Goal: Task Accomplishment & Management: Complete application form

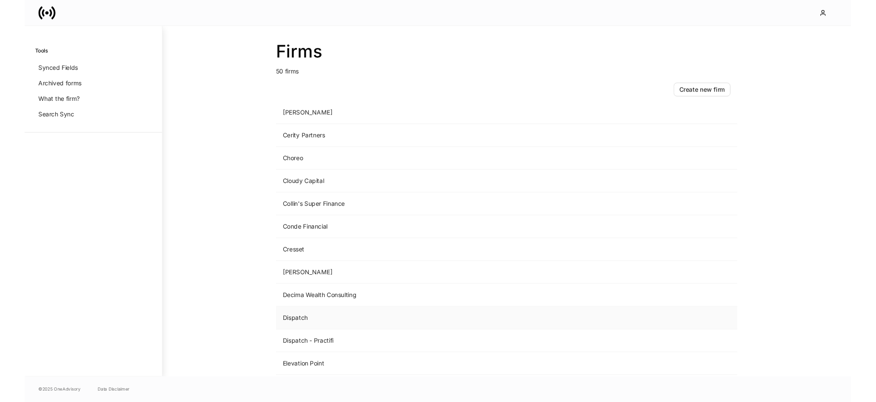
scroll to position [374, 0]
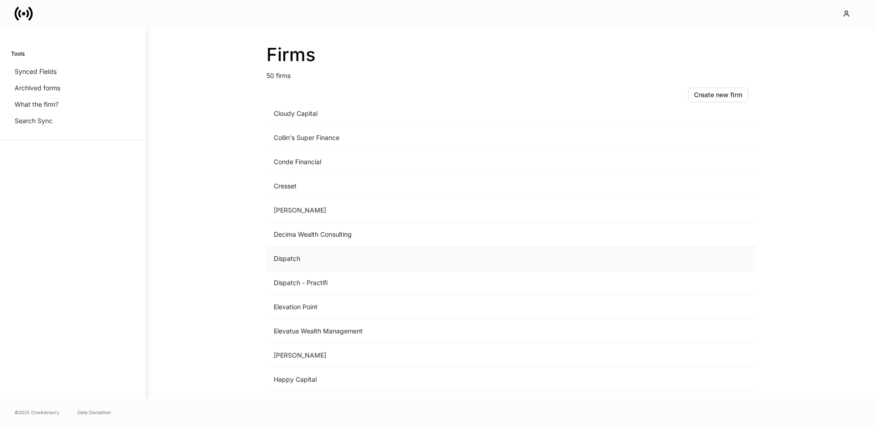
click at [308, 260] on td "Dispatch" at bounding box center [435, 259] width 338 height 24
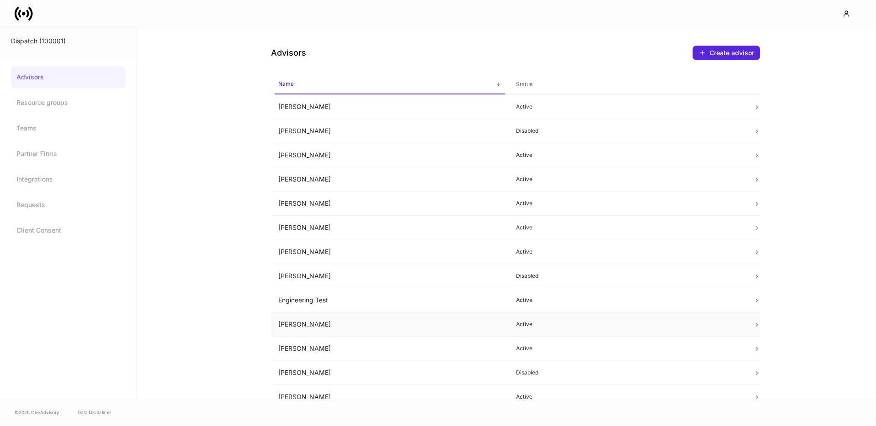
click at [312, 327] on td "[PERSON_NAME]" at bounding box center [390, 325] width 238 height 24
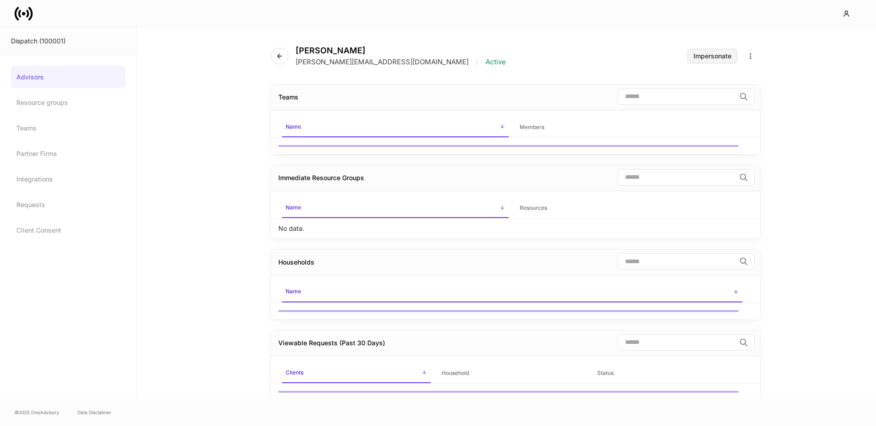
click at [714, 53] on div "Impersonate" at bounding box center [713, 56] width 38 height 6
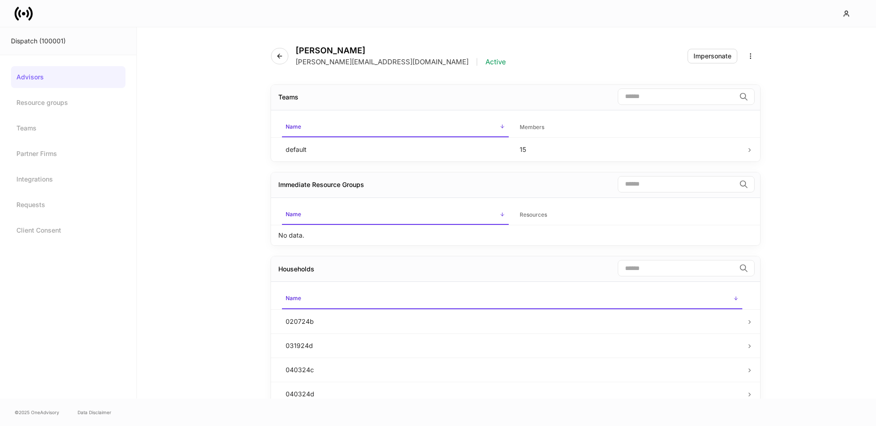
drag, startPoint x: 216, startPoint y: 57, endPoint x: 168, endPoint y: 70, distance: 49.6
click at [216, 57] on div "[PERSON_NAME] [PERSON_NAME][EMAIL_ADDRESS][DOMAIN_NAME] | Active Impersonate Te…" at bounding box center [506, 212] width 739 height 371
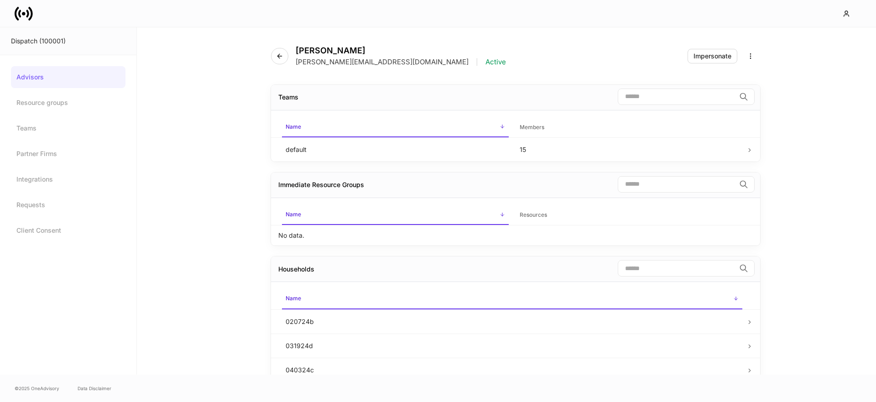
click at [26, 15] on icon at bounding box center [27, 14] width 3 height 8
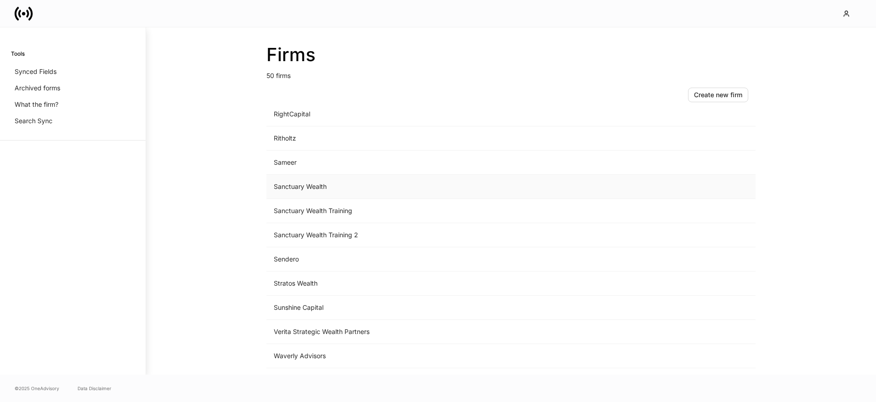
scroll to position [971, 0]
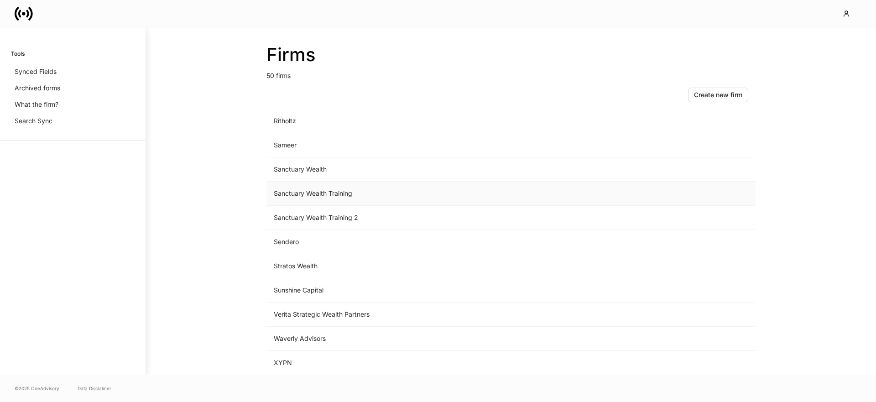
click at [337, 194] on td "Sanctuary Wealth Training" at bounding box center [435, 194] width 338 height 24
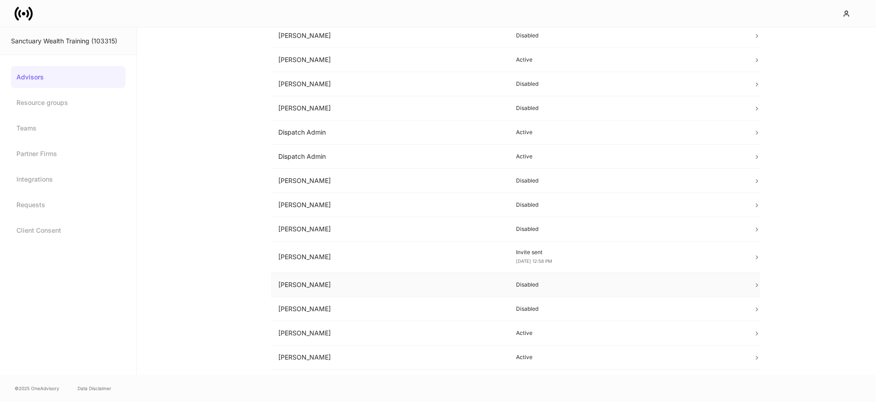
scroll to position [151, 0]
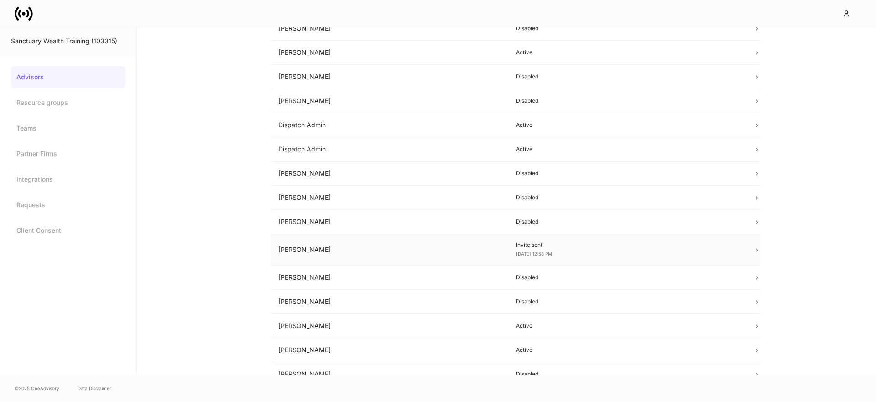
click at [386, 258] on td "[PERSON_NAME]" at bounding box center [390, 249] width 238 height 31
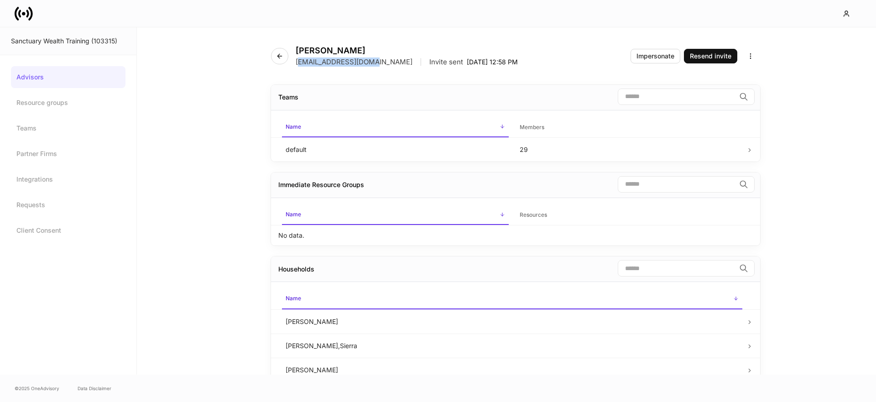
drag, startPoint x: 299, startPoint y: 61, endPoint x: 371, endPoint y: 62, distance: 72.1
click at [371, 62] on p "[EMAIL_ADDRESS][DOMAIN_NAME]" at bounding box center [354, 61] width 117 height 9
click at [377, 63] on div "[EMAIL_ADDRESS][DOMAIN_NAME] | Invite sent [DATE] 12:58 PM" at bounding box center [407, 61] width 222 height 9
click at [751, 57] on icon "button" at bounding box center [750, 55] width 7 height 7
click at [741, 96] on p "Disable advisor account" at bounding box center [716, 92] width 72 height 9
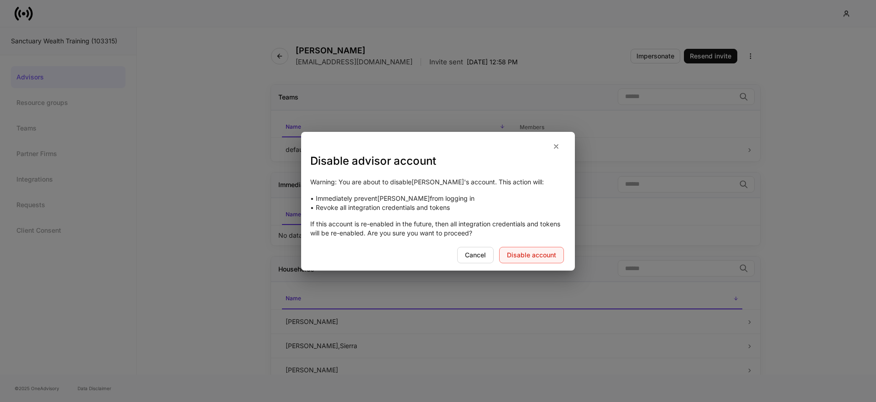
drag, startPoint x: 535, startPoint y: 245, endPoint x: 529, endPoint y: 254, distance: 10.3
click at [535, 245] on div "Warning: You are about to disable [PERSON_NAME] 's account. This action will: •…" at bounding box center [438, 207] width 274 height 78
click at [529, 254] on div "Disable account" at bounding box center [531, 255] width 49 height 6
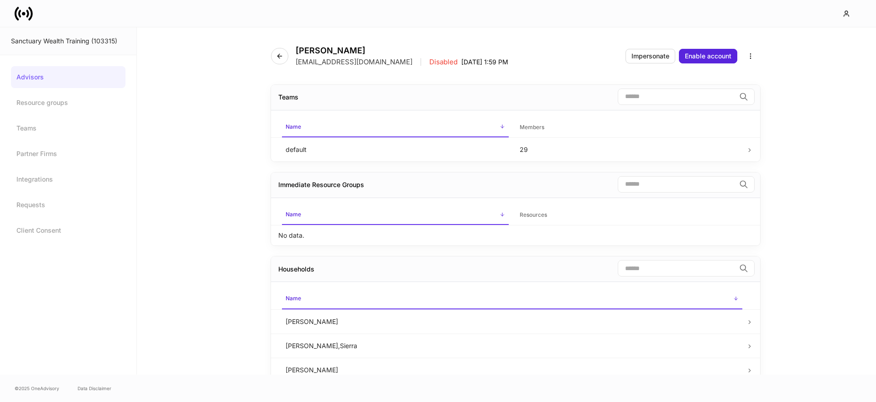
click at [31, 73] on link "Advisors" at bounding box center [68, 77] width 115 height 22
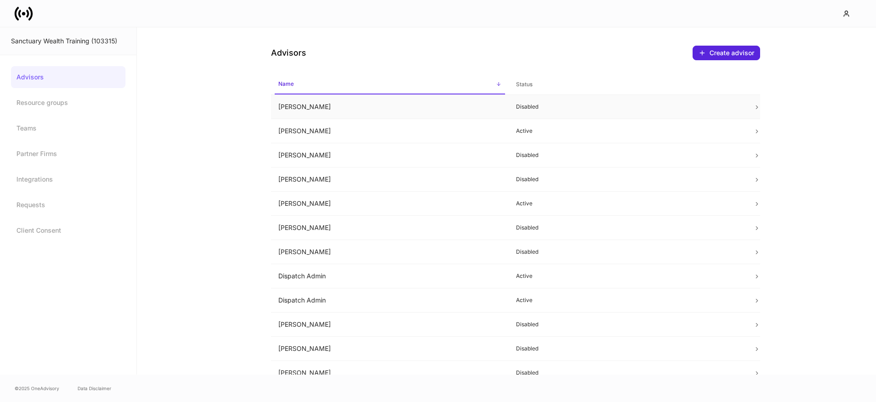
click at [323, 111] on td "[PERSON_NAME]" at bounding box center [390, 107] width 238 height 24
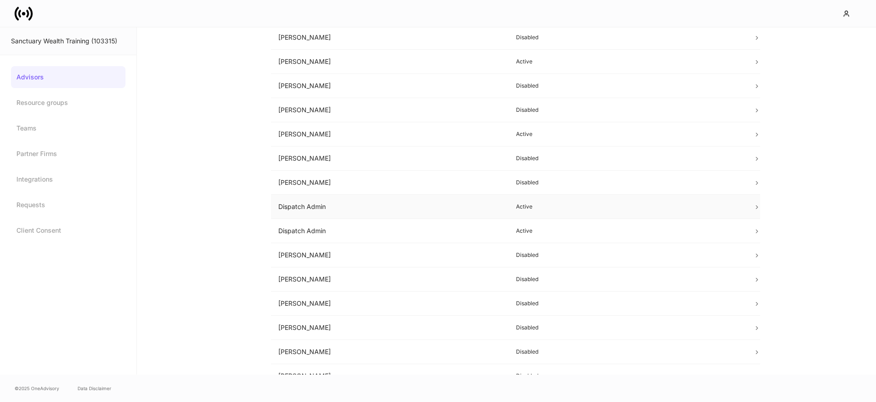
click at [322, 211] on td "Dispatch Admin" at bounding box center [390, 207] width 238 height 24
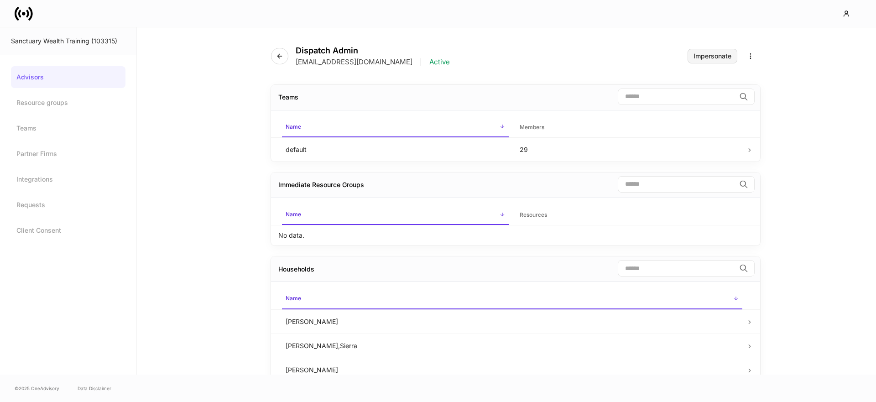
click at [700, 58] on div "Impersonate" at bounding box center [713, 56] width 38 height 6
click at [29, 19] on icon at bounding box center [30, 13] width 5 height 14
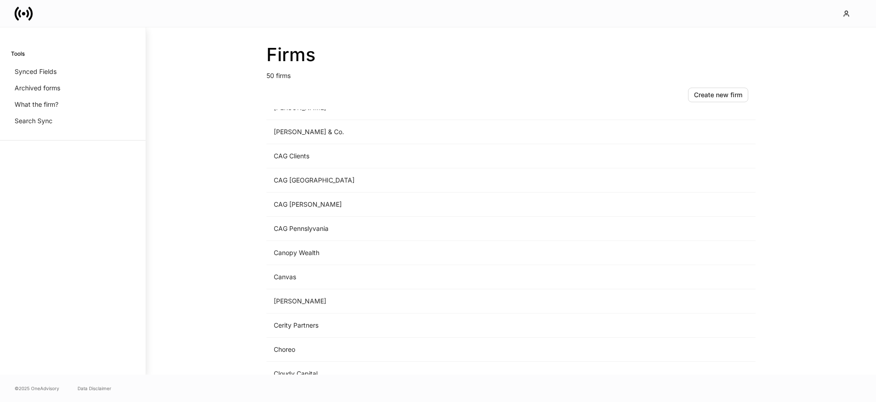
scroll to position [114, 0]
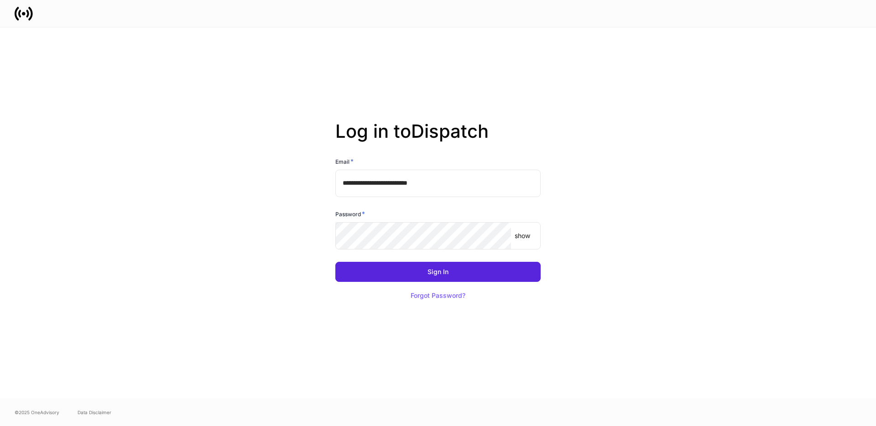
click at [491, 188] on input "**********" at bounding box center [437, 183] width 205 height 27
click at [444, 178] on input "**********" at bounding box center [437, 183] width 205 height 27
click at [0, 426] on com-1password-button at bounding box center [0, 426] width 0 height 0
click at [488, 183] on input "**********" at bounding box center [437, 183] width 205 height 27
click at [487, 183] on input "**********" at bounding box center [437, 183] width 205 height 27
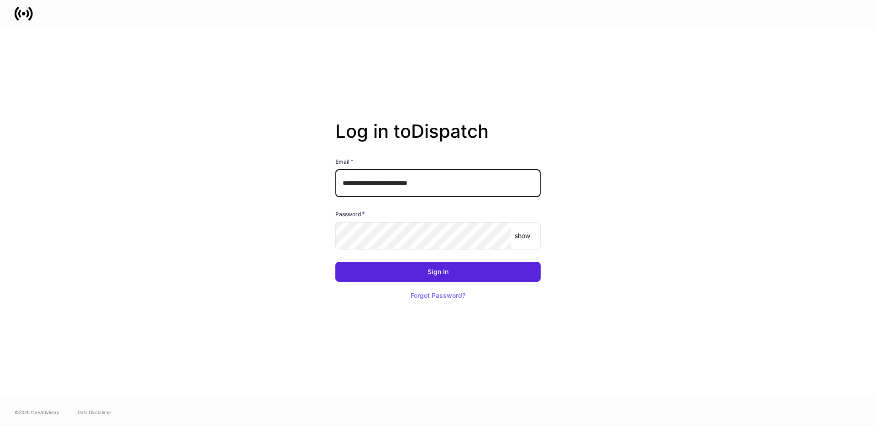
click at [398, 183] on input "**********" at bounding box center [437, 183] width 205 height 27
click at [433, 178] on input "**********" at bounding box center [437, 183] width 205 height 27
click at [0, 426] on com-1password-button at bounding box center [0, 426] width 0 height 0
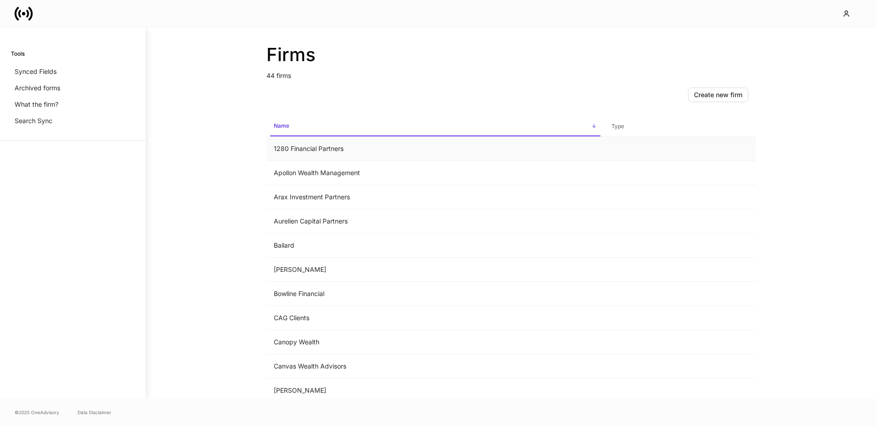
click at [293, 149] on td "1280 Financial Partners" at bounding box center [435, 149] width 338 height 24
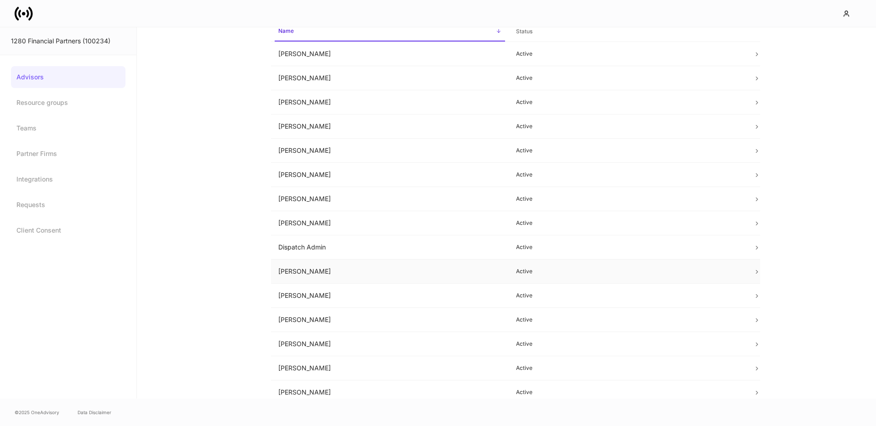
scroll to position [55, 0]
click at [345, 344] on td "Indhira Ben-Perry" at bounding box center [390, 342] width 238 height 24
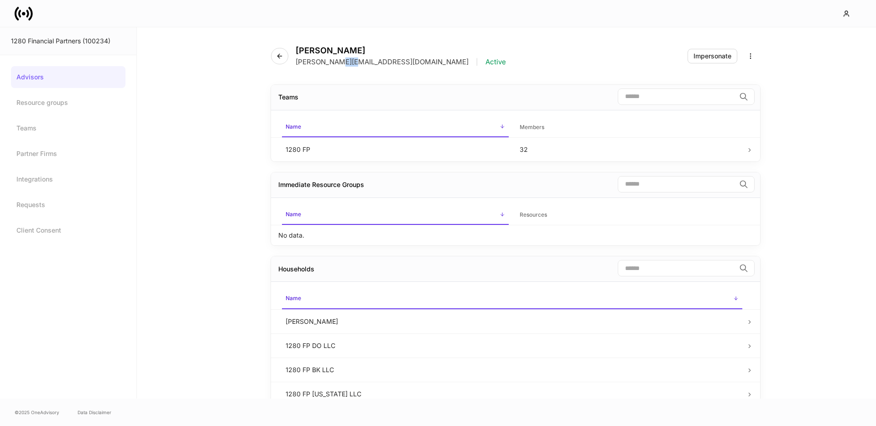
drag, startPoint x: 332, startPoint y: 62, endPoint x: 353, endPoint y: 61, distance: 21.0
click at [353, 61] on p "iben-perry+1280@sanctuarywealth.com" at bounding box center [382, 61] width 173 height 9
drag, startPoint x: 297, startPoint y: 63, endPoint x: 376, endPoint y: 63, distance: 78.9
click at [318, 63] on p "iben-perry+1280@sanctuarywealth.com" at bounding box center [382, 61] width 173 height 9
drag, startPoint x: 334, startPoint y: 60, endPoint x: 355, endPoint y: 61, distance: 21.0
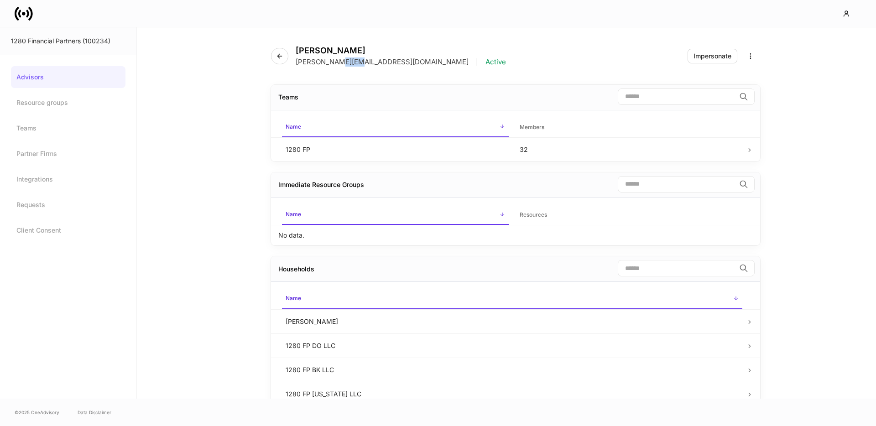
click at [355, 61] on p "iben-perry+1280@sanctuarywealth.com" at bounding box center [382, 61] width 173 height 9
click at [29, 15] on icon at bounding box center [24, 14] width 18 height 18
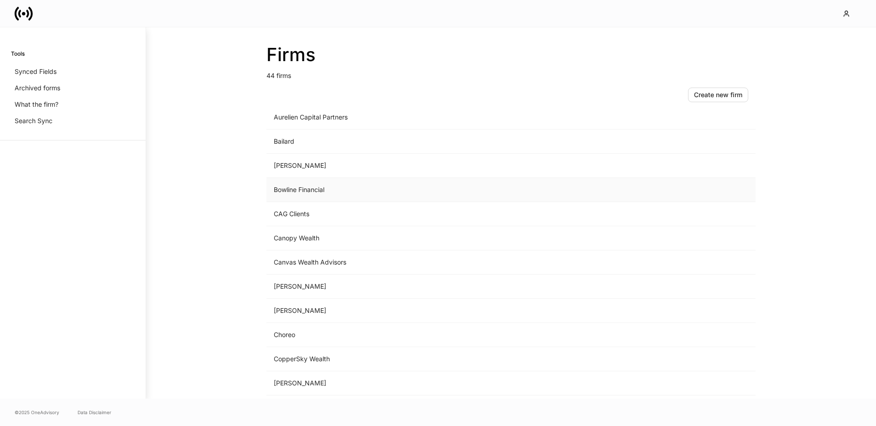
scroll to position [108, 0]
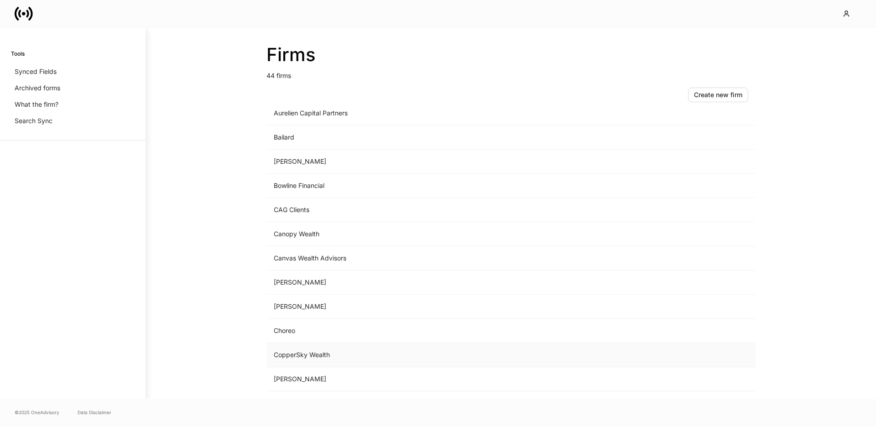
click at [305, 358] on td "CopperSky Wealth" at bounding box center [435, 355] width 338 height 24
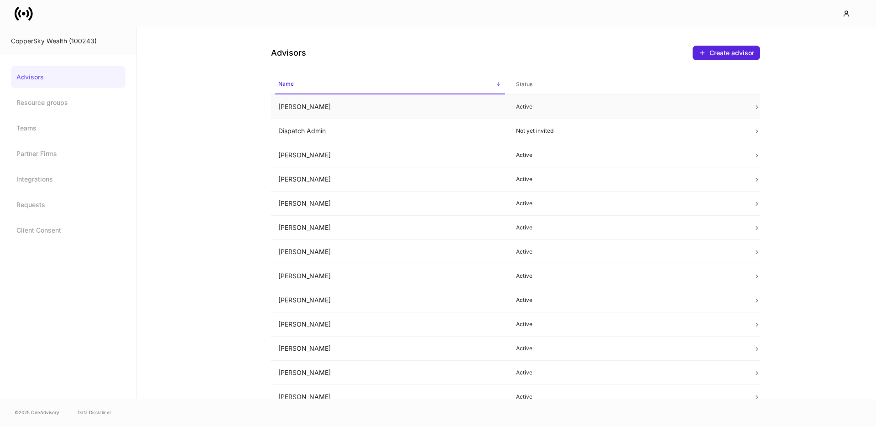
click at [312, 107] on td "[PERSON_NAME]" at bounding box center [390, 107] width 238 height 24
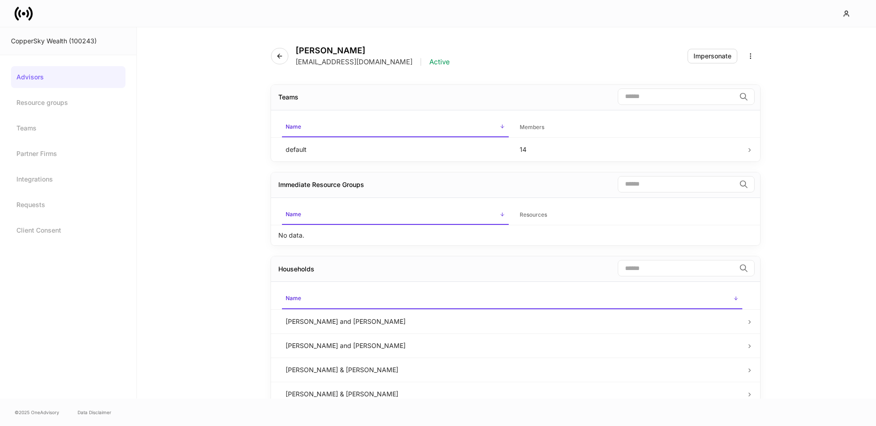
drag, startPoint x: 299, startPoint y: 62, endPoint x: 440, endPoint y: 66, distance: 141.1
click at [413, 66] on p "curdaneta+coppersky@sanctuarywealth.com" at bounding box center [354, 61] width 117 height 9
click at [749, 56] on icon "button" at bounding box center [750, 55] width 7 height 7
click at [559, 52] on div at bounding box center [438, 213] width 876 height 426
click at [19, 21] on icon at bounding box center [24, 14] width 18 height 18
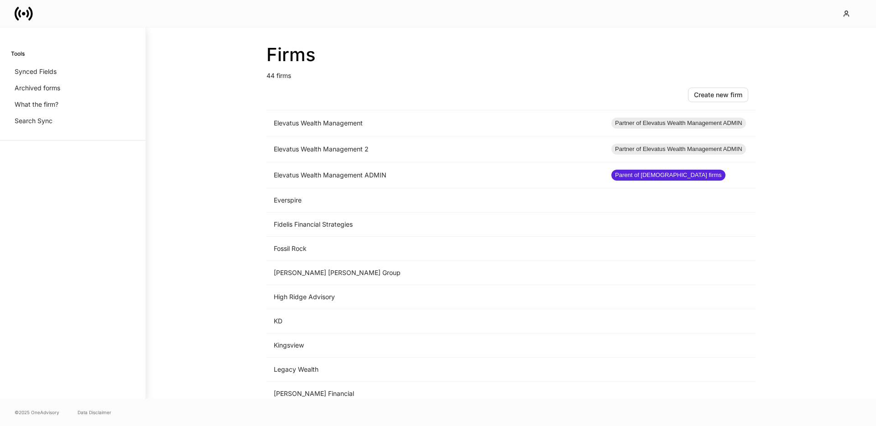
scroll to position [807, 0]
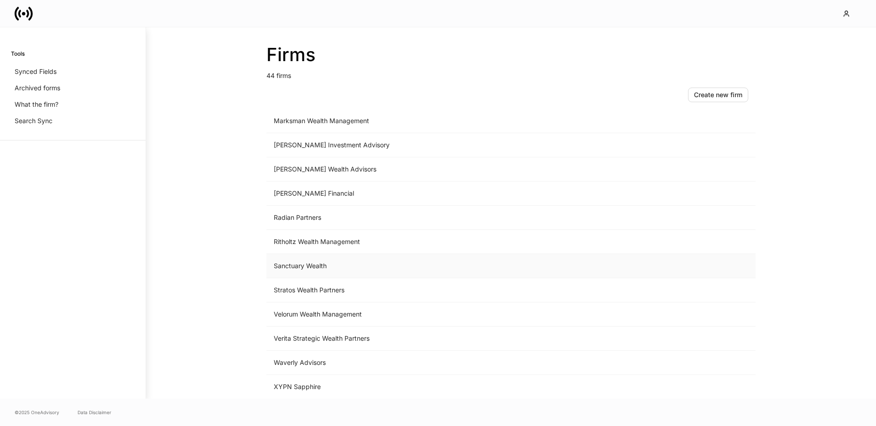
click at [320, 270] on td "Sanctuary Wealth" at bounding box center [435, 266] width 338 height 24
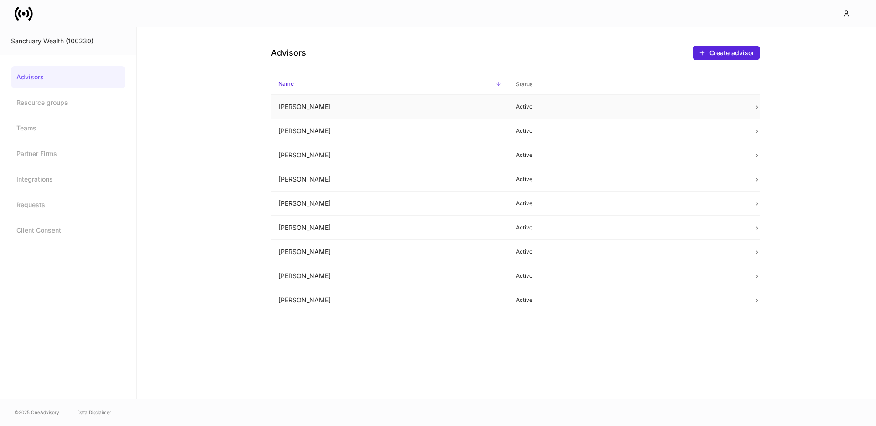
click at [380, 112] on td "Brady Scarborough" at bounding box center [390, 107] width 238 height 24
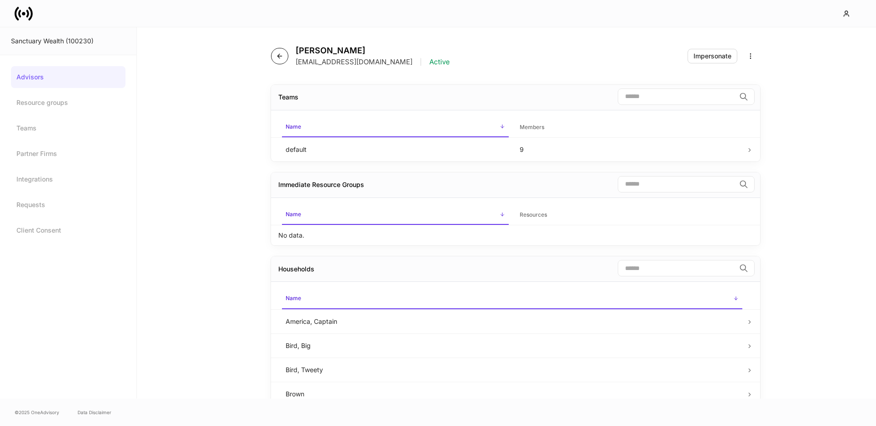
click at [279, 54] on icon "button" at bounding box center [279, 56] width 4 height 4
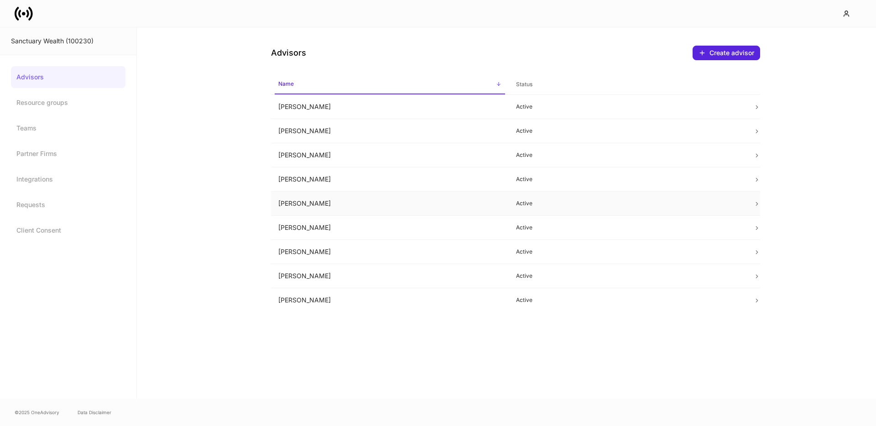
click at [290, 208] on td "[PERSON_NAME]" at bounding box center [390, 204] width 238 height 24
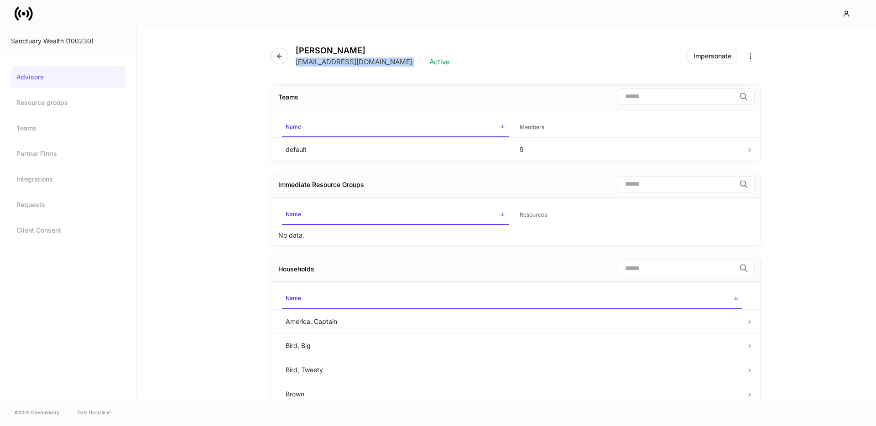
drag, startPoint x: 297, startPoint y: 64, endPoint x: 405, endPoint y: 65, distance: 108.2
click at [405, 65] on div "ksoergel@sanctuarywealth.com | Active" at bounding box center [373, 61] width 154 height 9
click at [392, 68] on div "Kelly Soergel ksoergel@sanctuarywealth.com | Active Impersonate" at bounding box center [515, 50] width 489 height 47
click at [277, 54] on icon "button" at bounding box center [279, 55] width 7 height 7
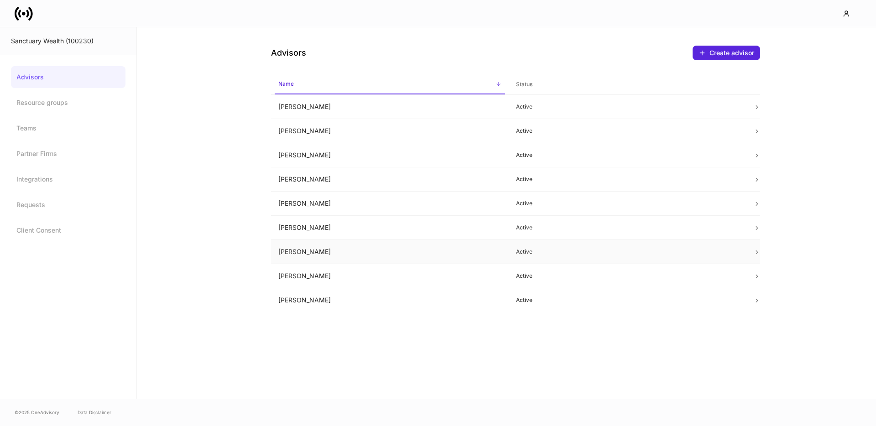
click at [387, 262] on td "[PERSON_NAME]" at bounding box center [390, 252] width 238 height 24
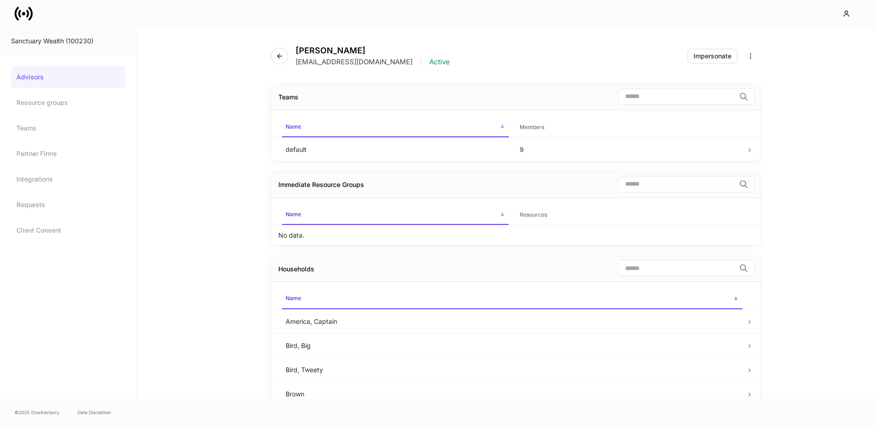
click at [20, 15] on icon at bounding box center [19, 14] width 3 height 8
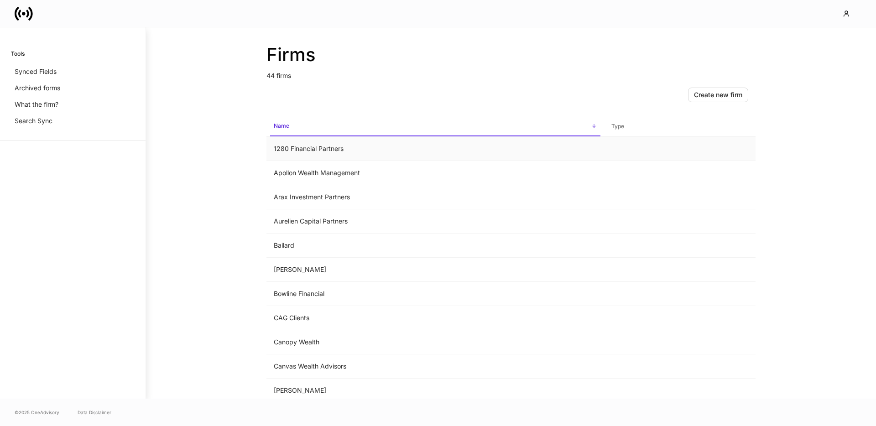
click at [350, 153] on td "1280 Financial Partners" at bounding box center [435, 149] width 338 height 24
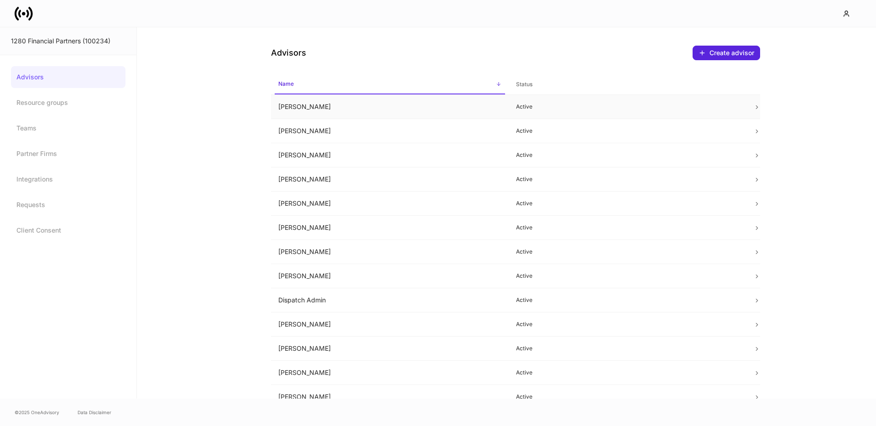
click at [284, 108] on td "Allen Flippo" at bounding box center [390, 107] width 238 height 24
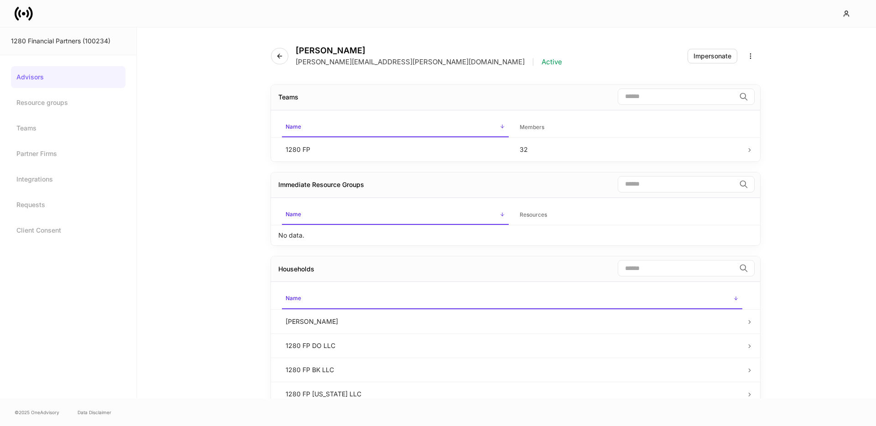
click at [29, 84] on link "Advisors" at bounding box center [68, 77] width 115 height 22
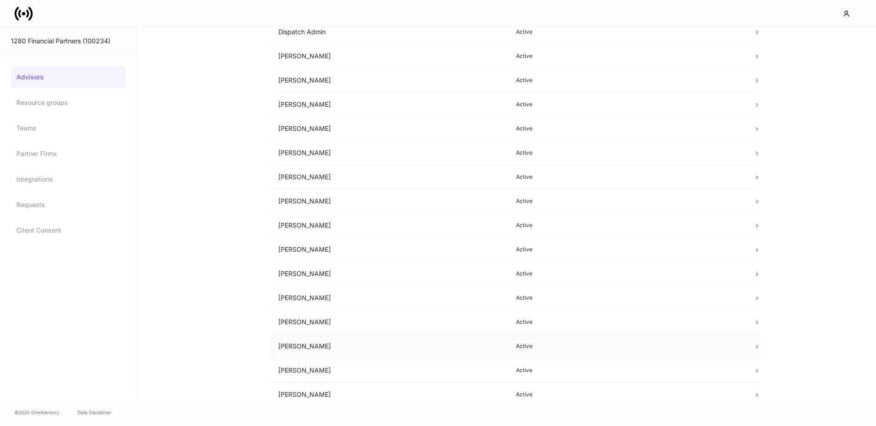
scroll to position [318, 0]
click at [320, 251] on td "Katrina Angell" at bounding box center [390, 249] width 238 height 24
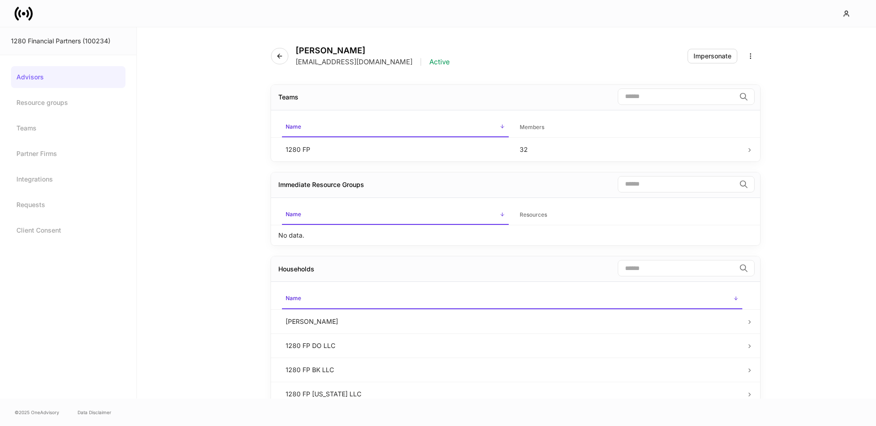
click at [238, 80] on div "Katrina Angell kangell+1280@sanctuarywealth.com | Active Impersonate Teams ​ Na…" at bounding box center [506, 212] width 739 height 371
click at [8, 5] on div at bounding box center [438, 13] width 876 height 27
click at [20, 11] on icon at bounding box center [19, 14] width 3 height 8
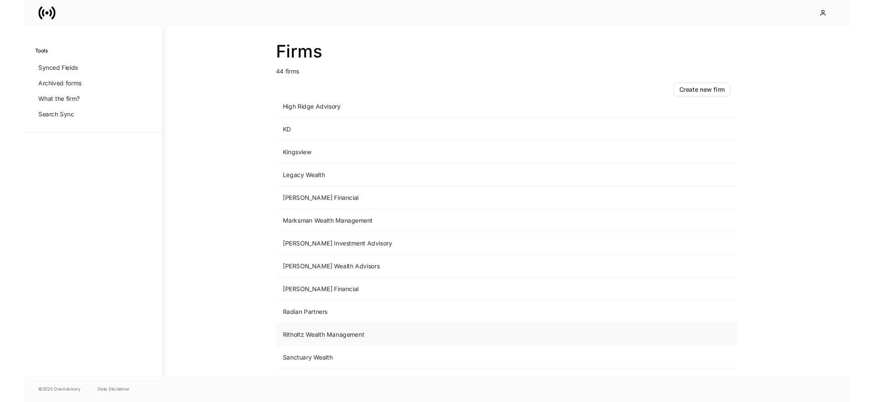
scroll to position [807, 0]
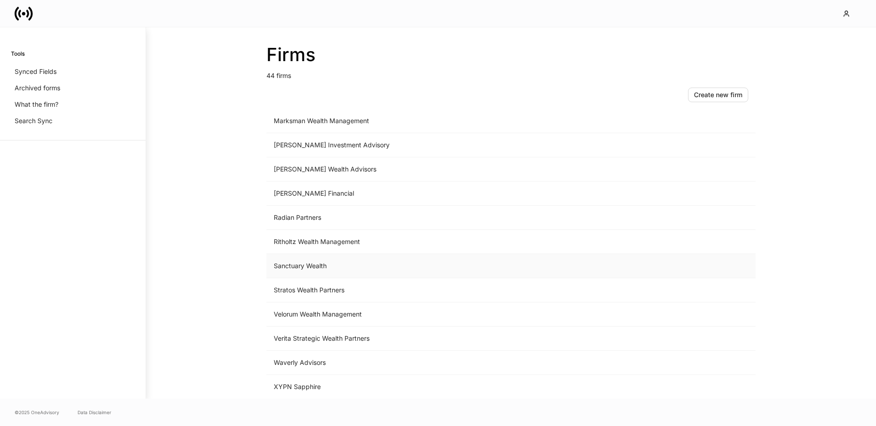
click at [306, 268] on td "Sanctuary Wealth" at bounding box center [435, 266] width 338 height 24
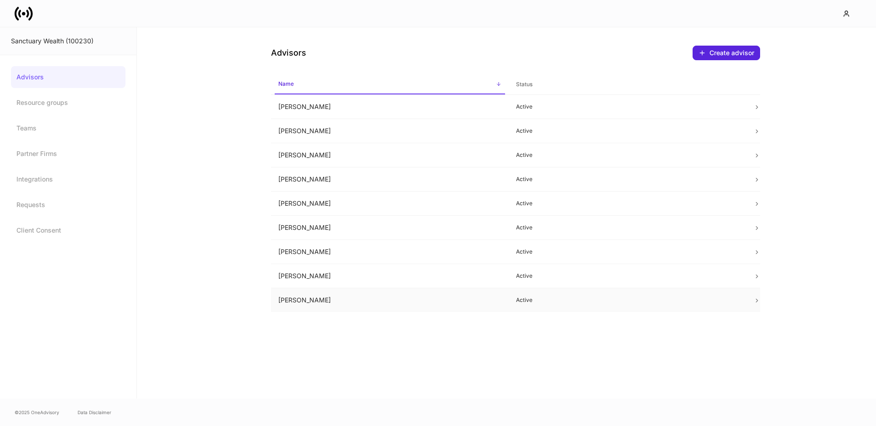
click at [339, 306] on td "[PERSON_NAME]" at bounding box center [390, 300] width 238 height 24
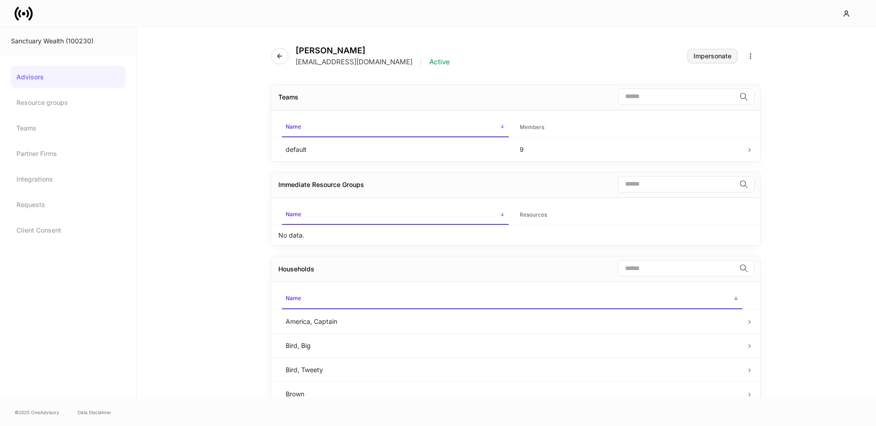
click at [710, 62] on button "Impersonate" at bounding box center [713, 56] width 50 height 15
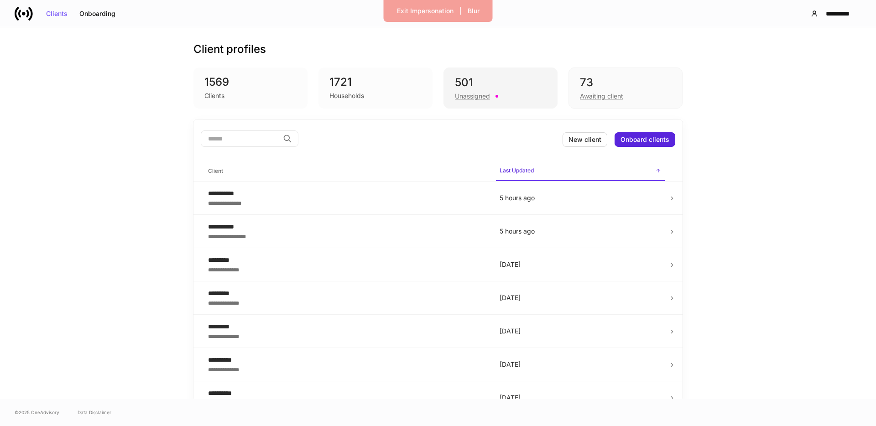
click at [470, 97] on div "Unassigned" at bounding box center [472, 96] width 35 height 9
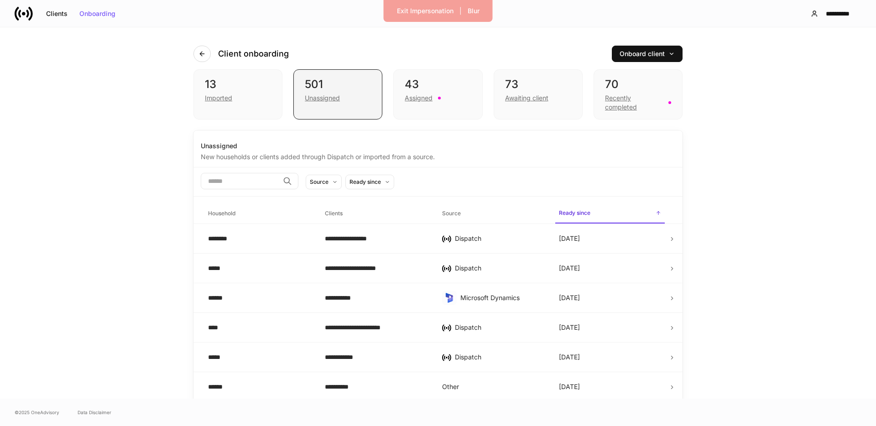
click at [364, 99] on div "Unassigned" at bounding box center [338, 97] width 66 height 11
click at [420, 99] on div "Assigned" at bounding box center [419, 98] width 28 height 9
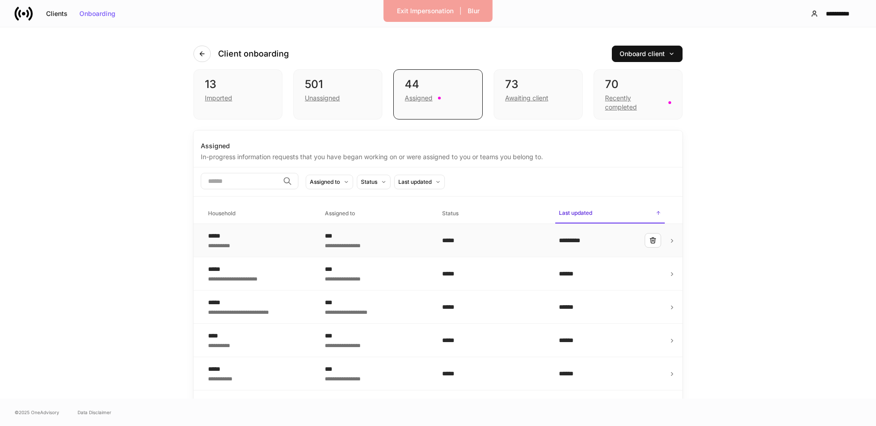
click at [325, 247] on div "**********" at bounding box center [376, 244] width 102 height 9
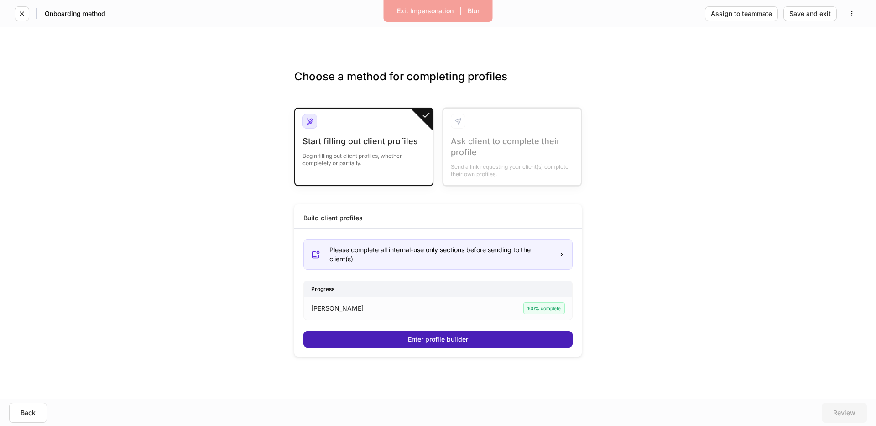
click at [390, 343] on button "Enter profile builder" at bounding box center [437, 339] width 269 height 16
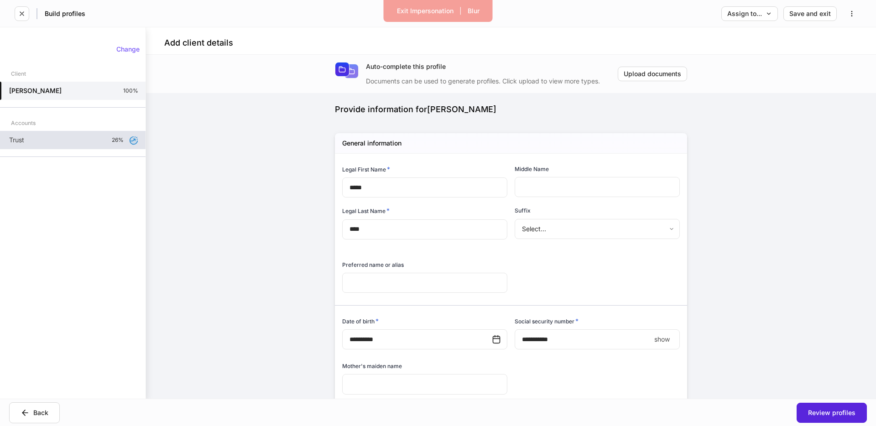
click at [95, 141] on div "Trust 26%" at bounding box center [73, 140] width 146 height 18
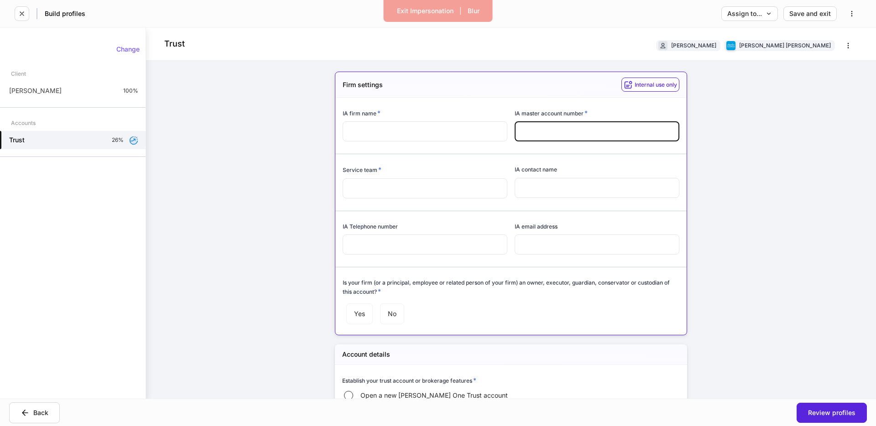
drag, startPoint x: 530, startPoint y: 131, endPoint x: 520, endPoint y: 117, distance: 17.5
click at [530, 131] on input "text" at bounding box center [597, 131] width 165 height 20
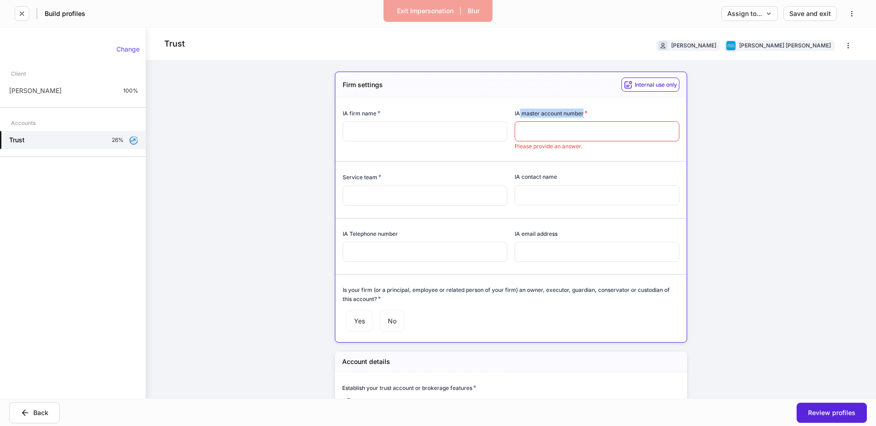
drag, startPoint x: 535, startPoint y: 115, endPoint x: 585, endPoint y: 113, distance: 49.3
click at [585, 113] on h6 "IA master account number *" at bounding box center [551, 113] width 73 height 9
drag, startPoint x: 341, startPoint y: 114, endPoint x: 361, endPoint y: 130, distance: 25.4
click at [380, 114] on div "IA firm name * ​" at bounding box center [421, 124] width 172 height 52
drag, startPoint x: 345, startPoint y: 177, endPoint x: 373, endPoint y: 178, distance: 27.9
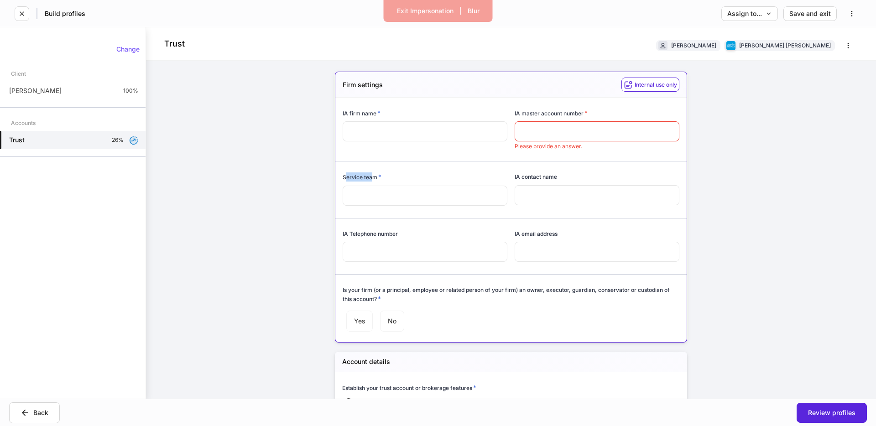
click at [373, 178] on h6 "Service team *" at bounding box center [362, 176] width 39 height 9
click at [371, 178] on h6 "Service team *" at bounding box center [362, 176] width 39 height 9
click at [541, 122] on input "text" at bounding box center [597, 131] width 165 height 20
